Goal: Information Seeking & Learning: Check status

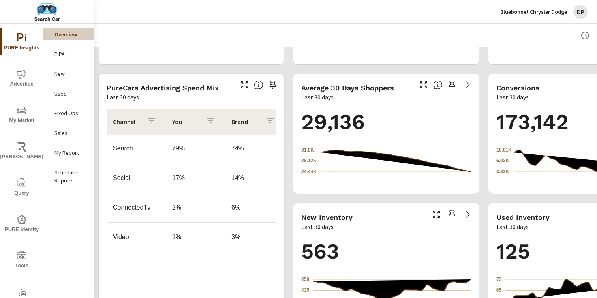
scroll to position [231, 0]
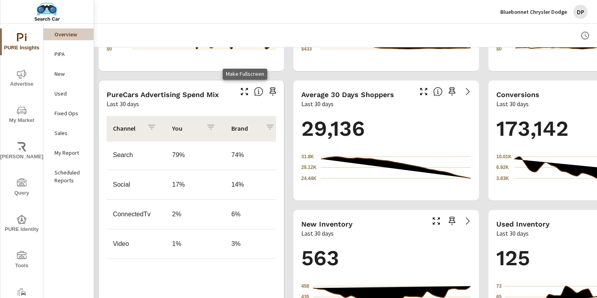
click at [244, 90] on icon "button" at bounding box center [244, 91] width 9 height 9
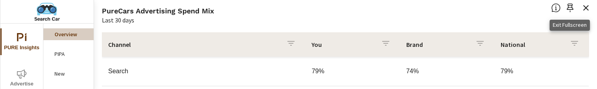
click at [589, 9] on icon "button" at bounding box center [585, 7] width 9 height 9
